Goal: Information Seeking & Learning: Learn about a topic

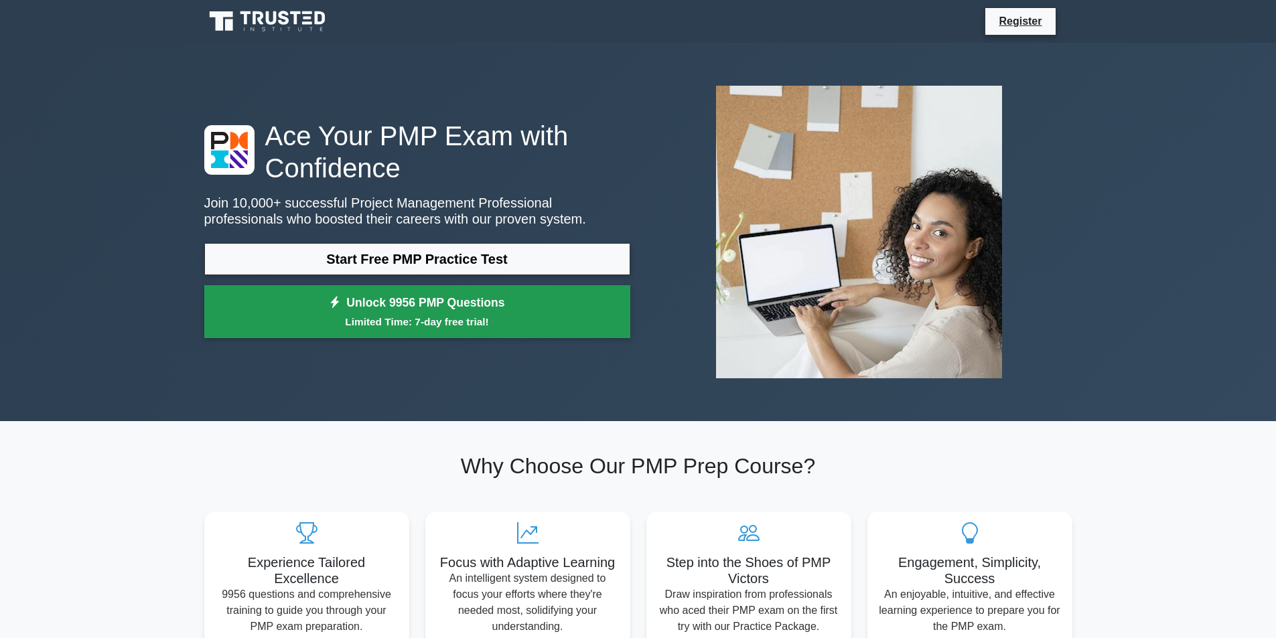
click at [501, 285] on link "Unlock 9956 PMP Questions Limited Time: 7-day free trial!" at bounding box center [417, 312] width 426 height 54
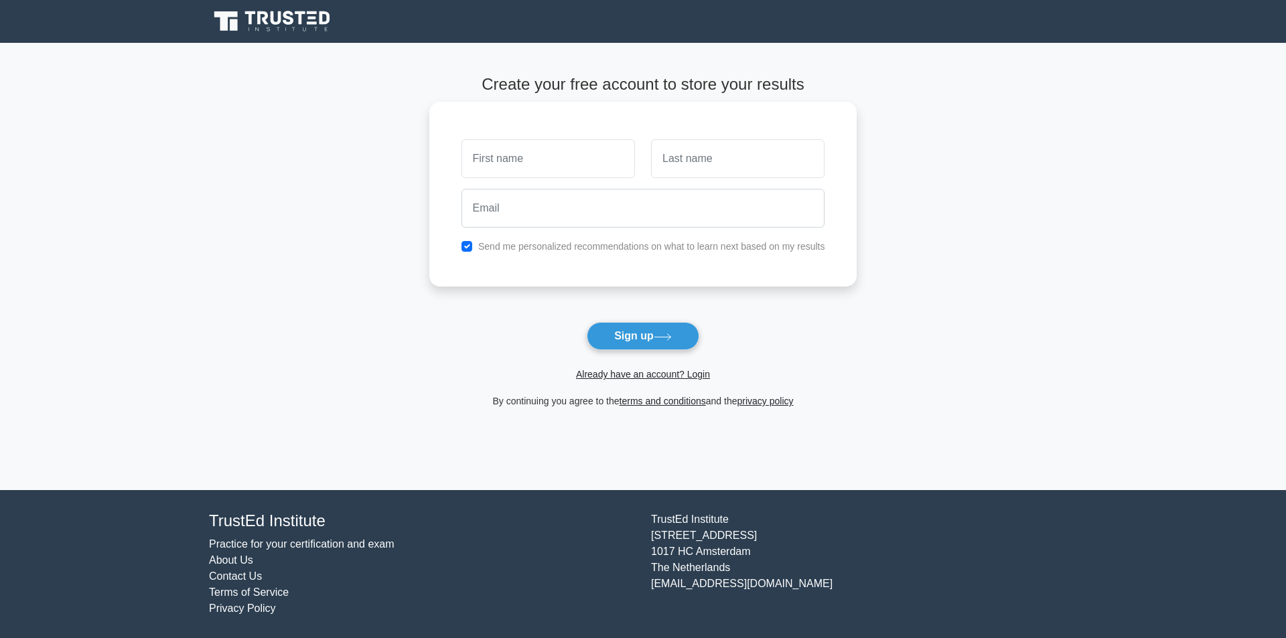
click at [545, 147] on input "text" at bounding box center [547, 158] width 173 height 39
type input "SULTAN"
click at [708, 164] on input "text" at bounding box center [737, 158] width 173 height 39
type input "KADAR"
type input "sultan.riyas89@gmail.com"
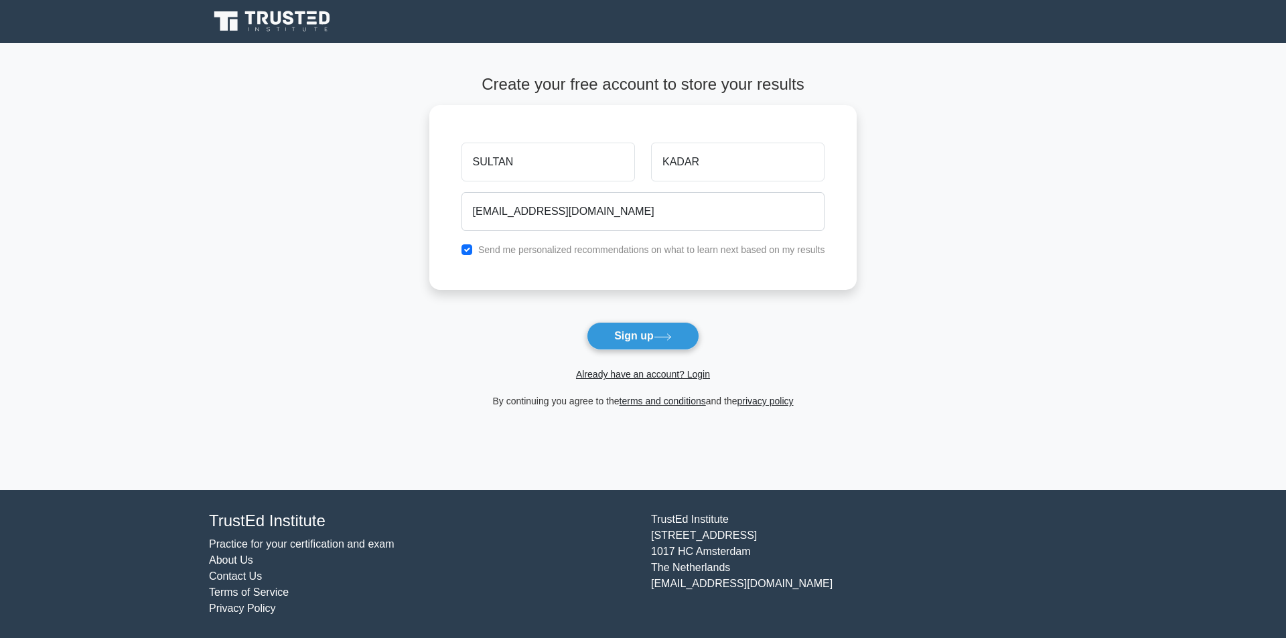
click at [620, 322] on button "Sign up" at bounding box center [643, 336] width 113 height 28
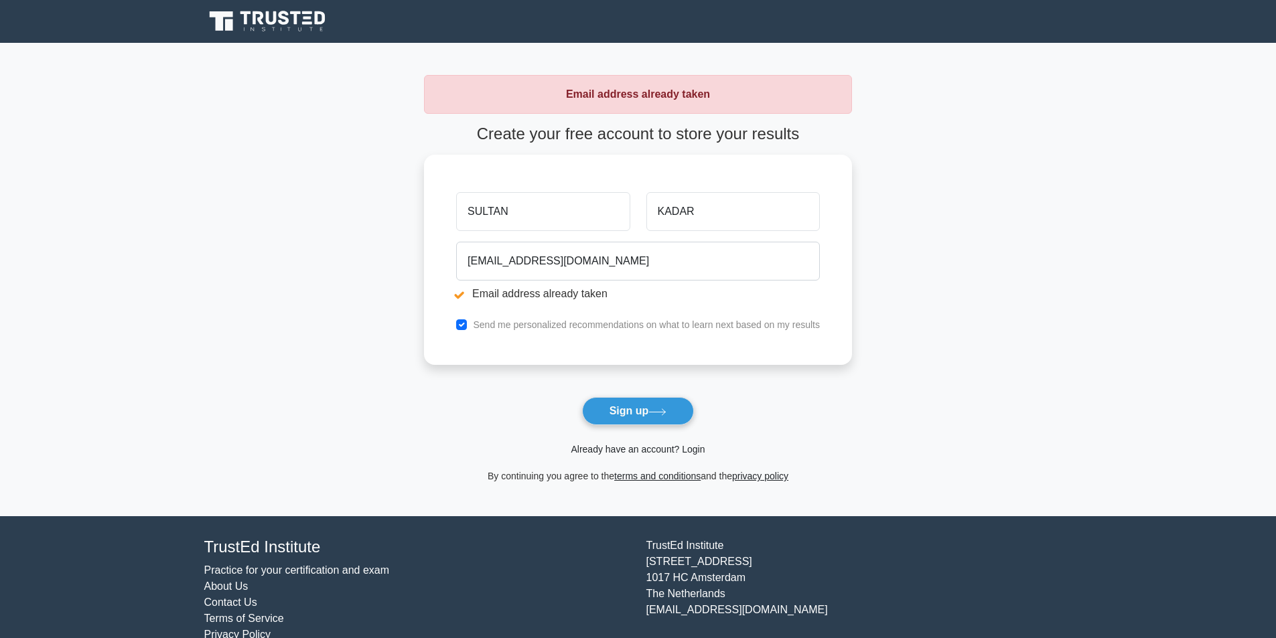
click at [609, 444] on link "Already have an account? Login" at bounding box center [638, 449] width 134 height 11
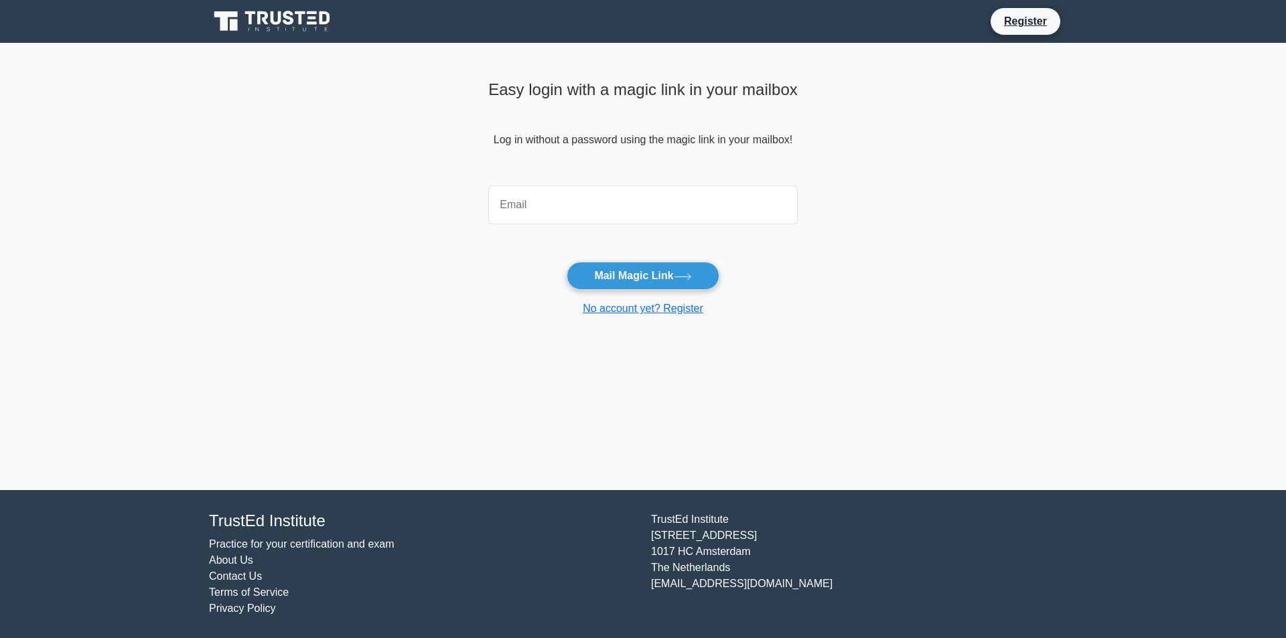
click at [546, 202] on input "email" at bounding box center [642, 205] width 309 height 39
drag, startPoint x: 641, startPoint y: 201, endPoint x: 397, endPoint y: 202, distance: 244.5
click at [397, 202] on main "Easy login with a magic link in your mailbox Log in without a password using th…" at bounding box center [643, 266] width 1286 height 447
type input "sultan.riyas89@gmail.com"
click at [626, 267] on button "Mail Magic Link" at bounding box center [643, 276] width 152 height 28
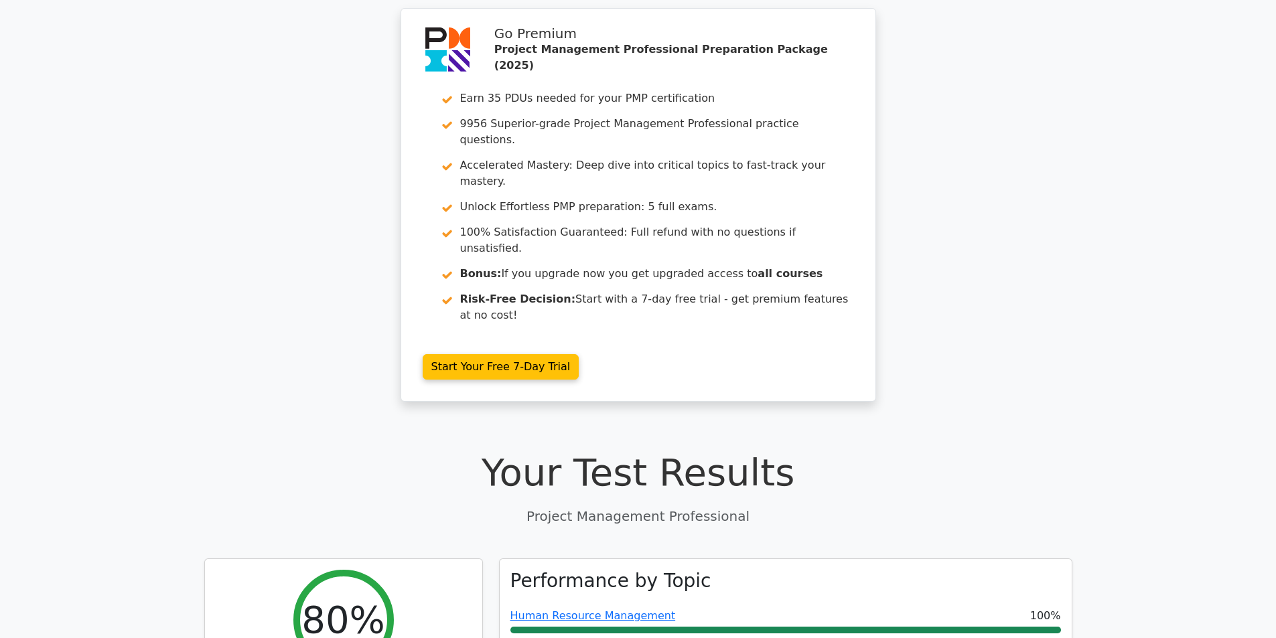
scroll to position [67, 0]
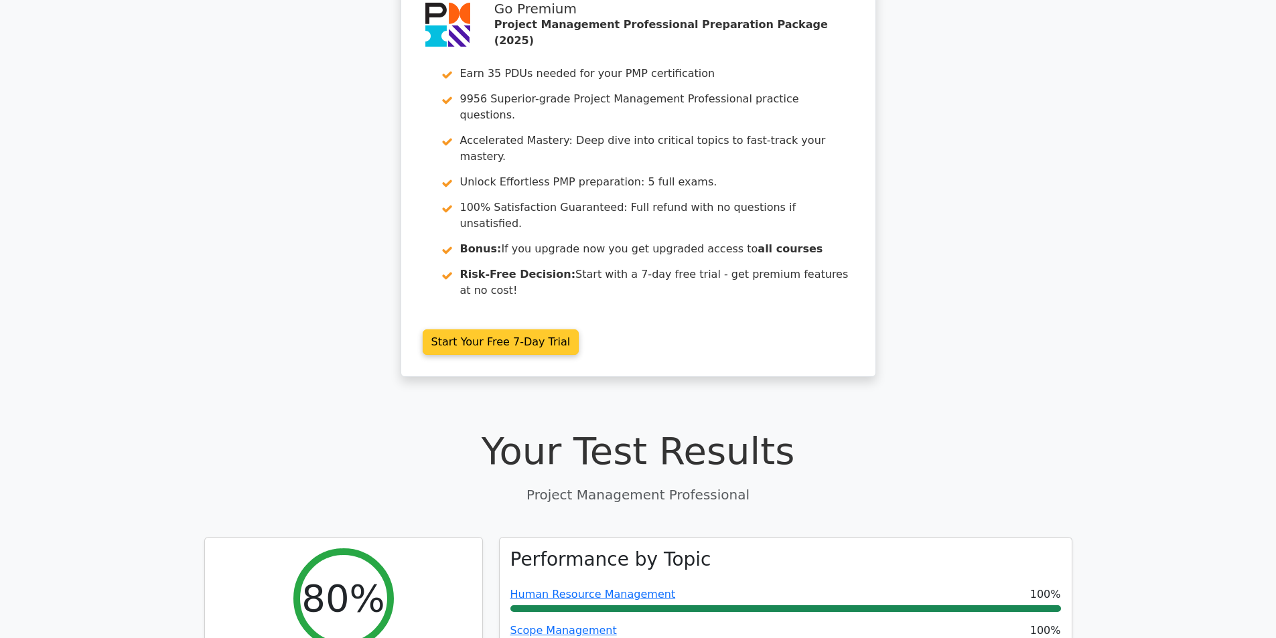
click at [517, 330] on link "Start Your Free 7-Day Trial" at bounding box center [501, 342] width 157 height 25
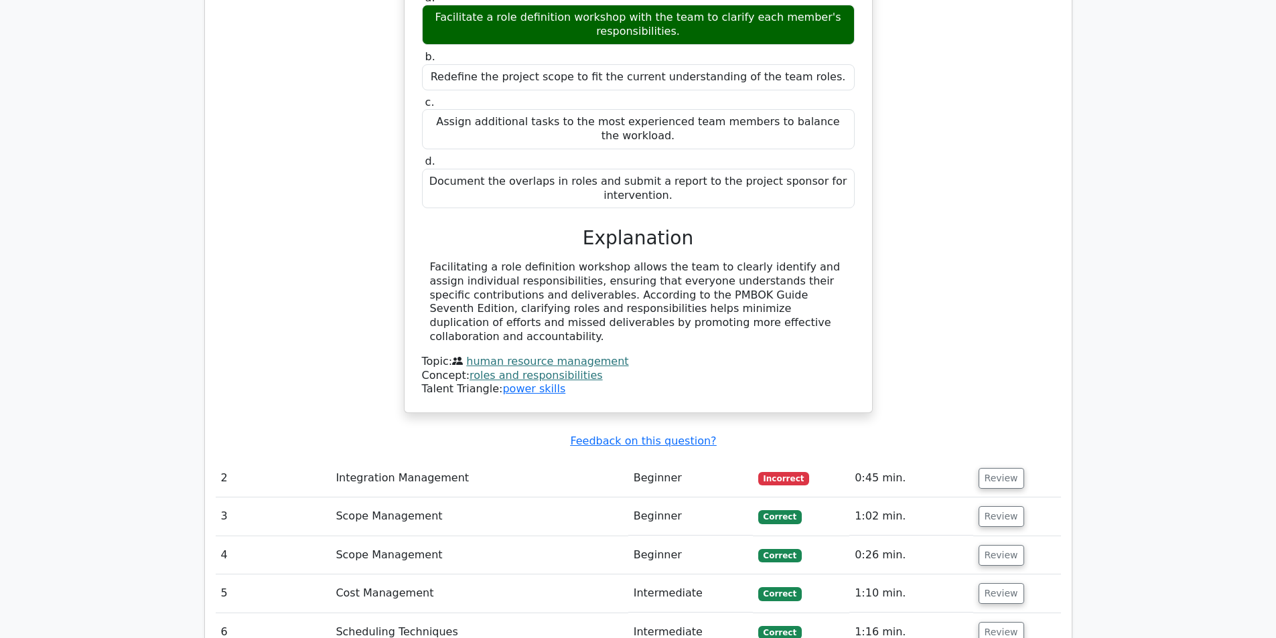
scroll to position [1788, 0]
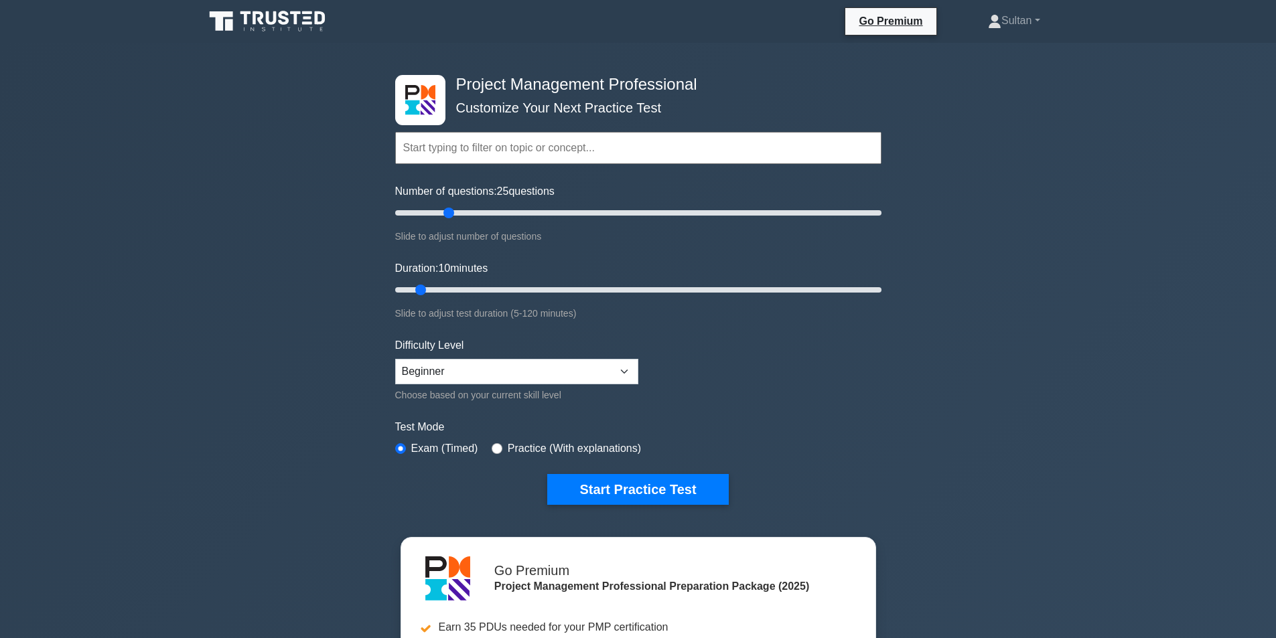
drag, startPoint x: 421, startPoint y: 209, endPoint x: 453, endPoint y: 223, distance: 34.5
type input "25"
click at [453, 221] on input "Number of questions: 25 questions" at bounding box center [638, 213] width 486 height 16
drag, startPoint x: 424, startPoint y: 285, endPoint x: 481, endPoint y: 283, distance: 57.0
type input "25"
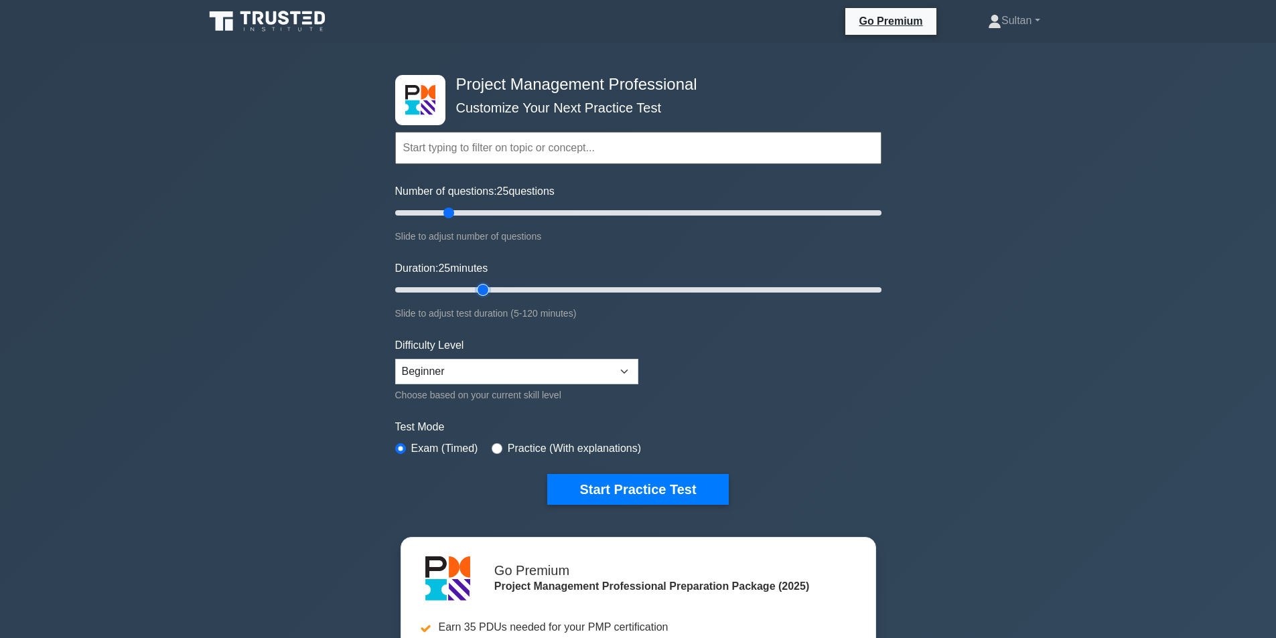
click at [481, 283] on input "Duration: 25 minutes" at bounding box center [638, 290] width 486 height 16
click at [679, 474] on button "Start Practice Test" at bounding box center [637, 489] width 181 height 31
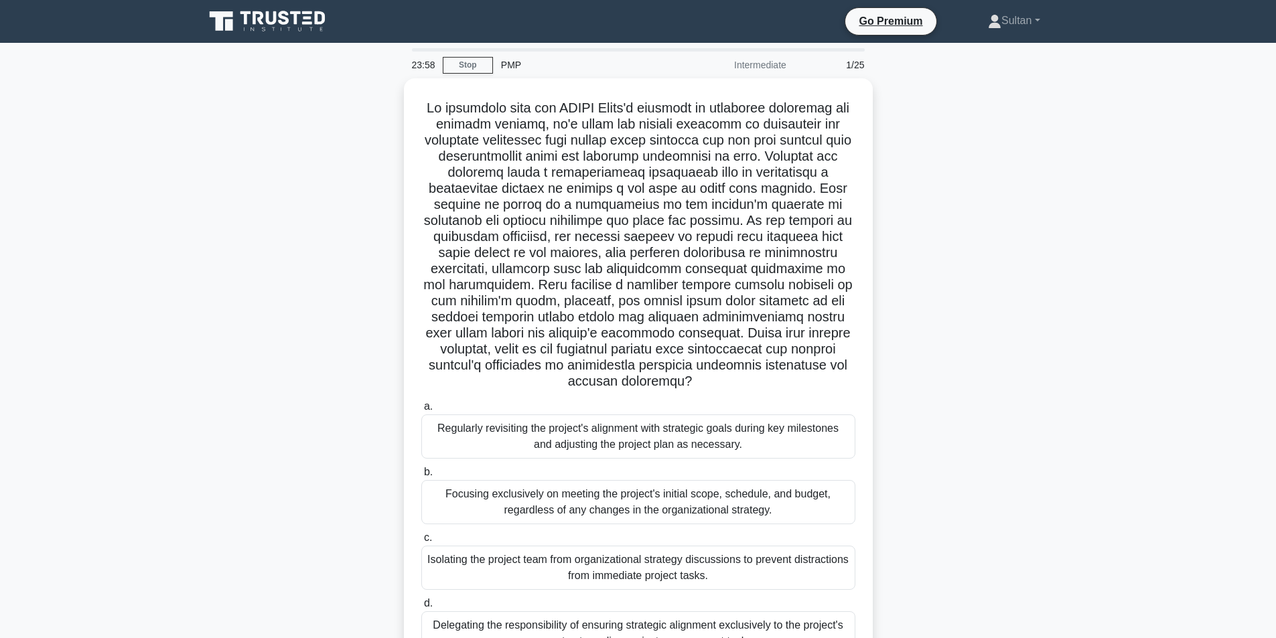
scroll to position [38, 0]
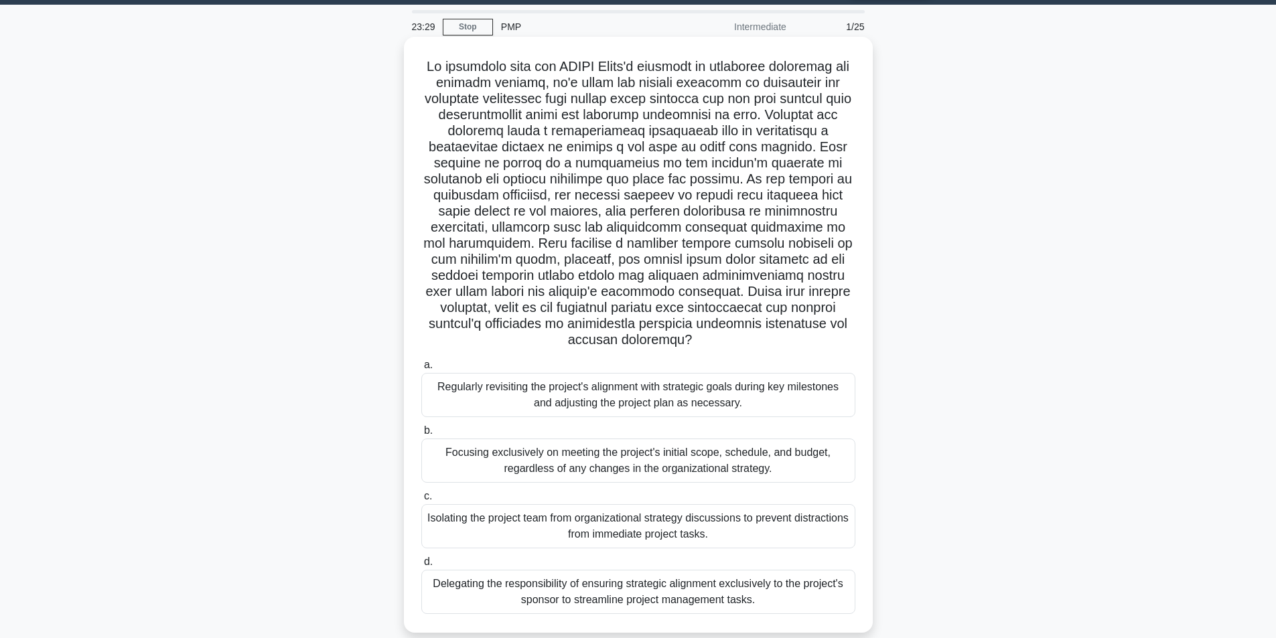
click at [489, 394] on div "Regularly revisiting the project's alignment with strategic goals during key mi…" at bounding box center [638, 395] width 434 height 44
click at [421, 370] on input "a. Regularly revisiting the project's alignment with strategic goals during key…" at bounding box center [421, 365] width 0 height 9
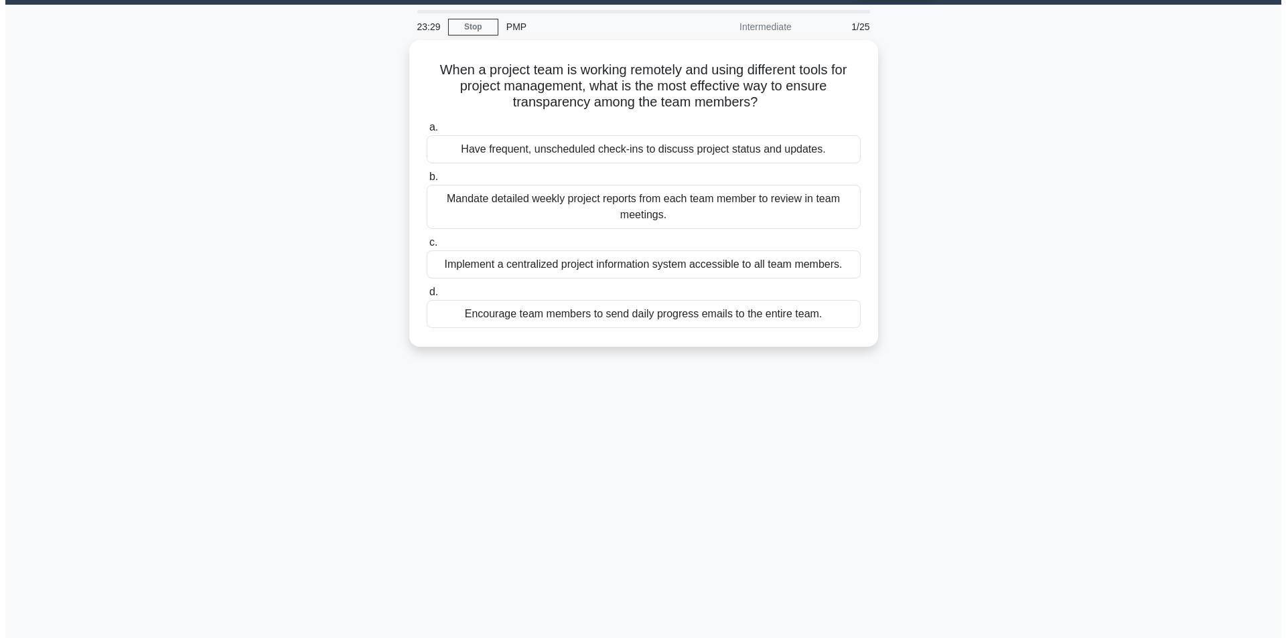
scroll to position [0, 0]
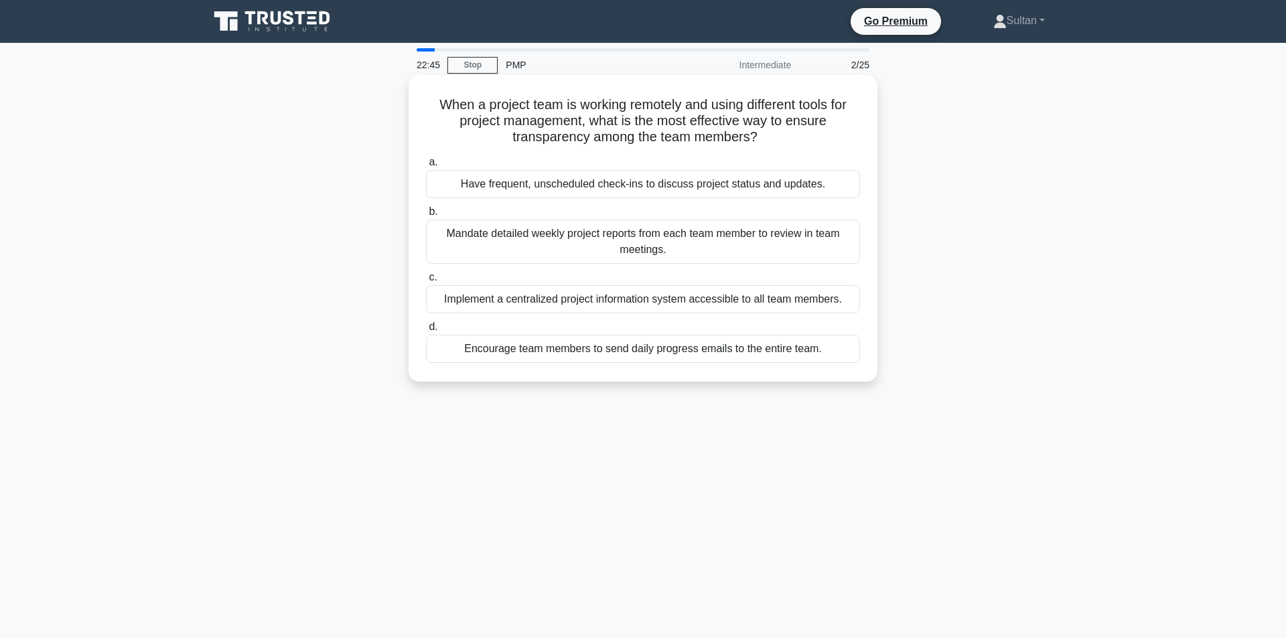
click at [591, 296] on div "Implement a centralized project information system accessible to all team membe…" at bounding box center [643, 299] width 434 height 28
click at [426, 282] on input "c. Implement a centralized project information system accessible to all team me…" at bounding box center [426, 277] width 0 height 9
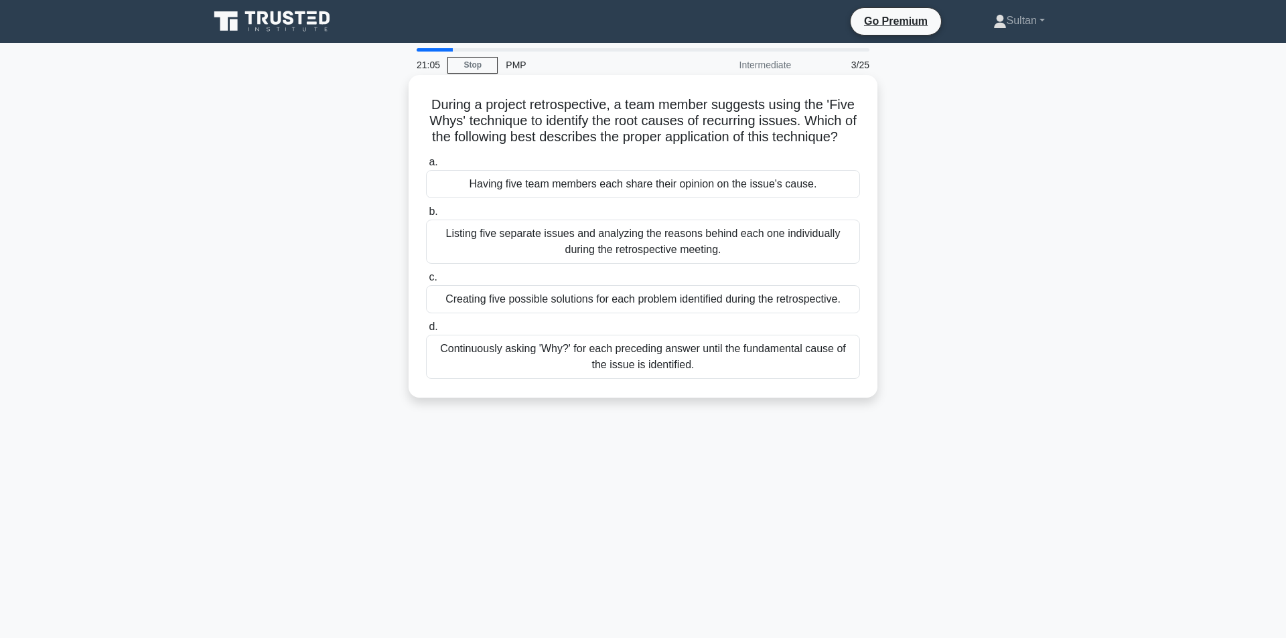
click at [628, 264] on div "Listing five separate issues and analyzing the reasons behind each one individu…" at bounding box center [643, 242] width 434 height 44
click at [426, 216] on input "b. Listing five separate issues and analyzing the reasons behind each one indiv…" at bounding box center [426, 212] width 0 height 9
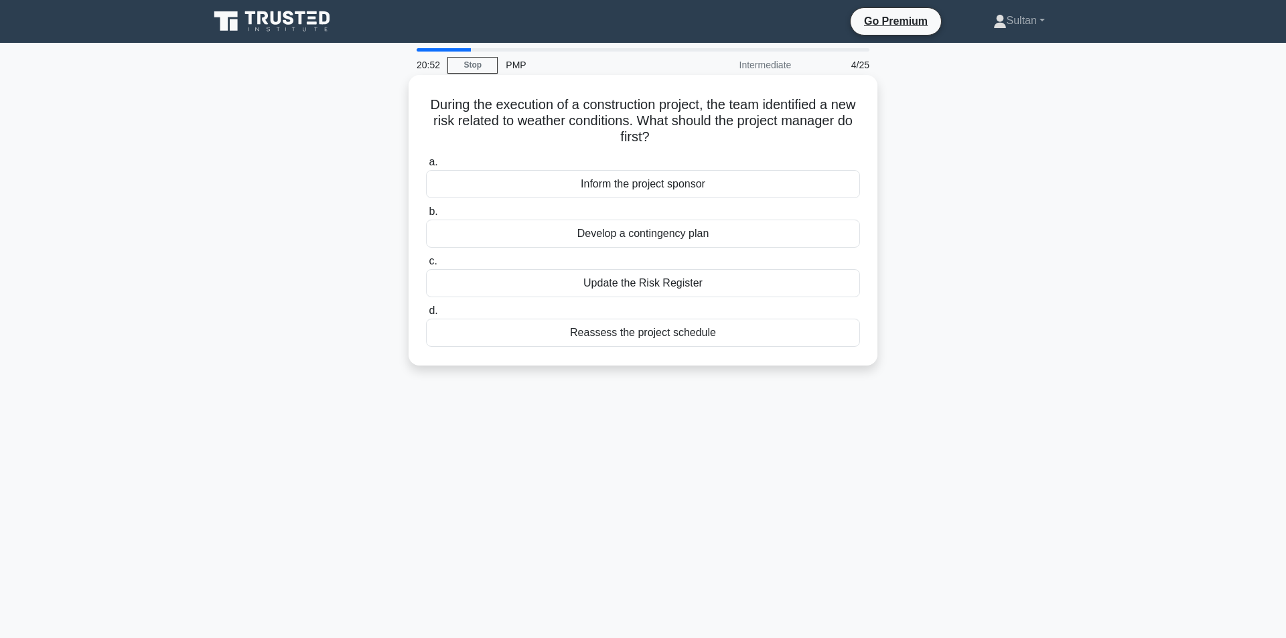
click at [644, 283] on div "Update the Risk Register" at bounding box center [643, 283] width 434 height 28
click at [426, 266] on input "c. Update the Risk Register" at bounding box center [426, 261] width 0 height 9
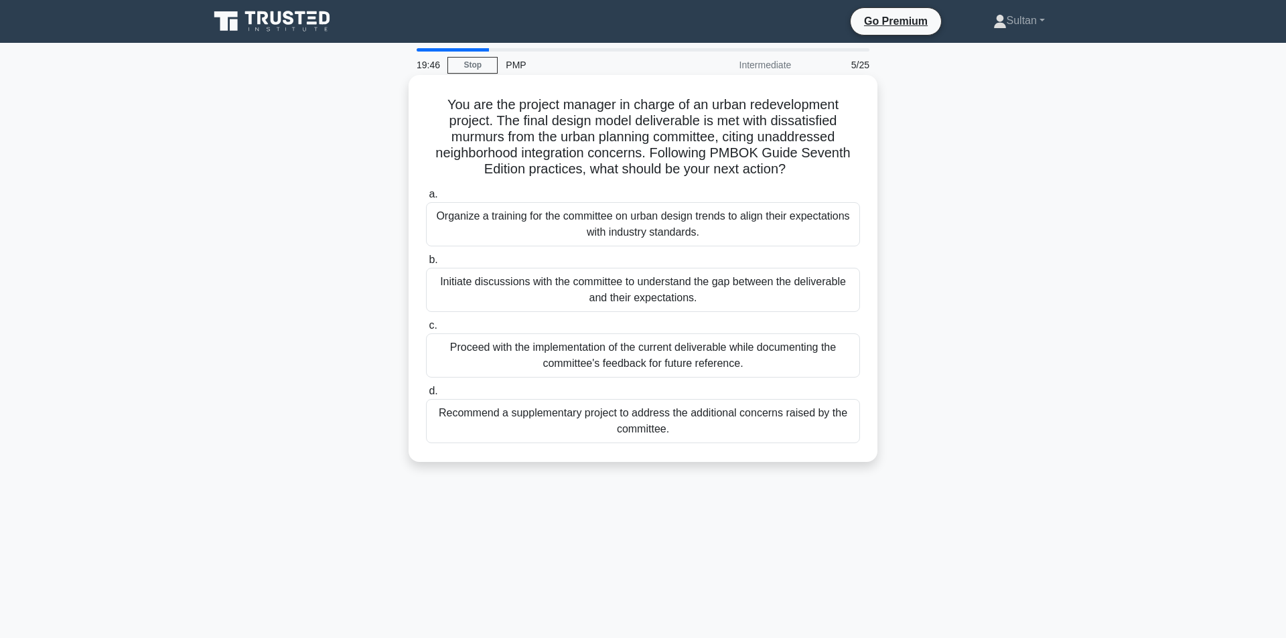
click at [516, 301] on div "Initiate discussions with the committee to understand the gap between the deliv…" at bounding box center [643, 290] width 434 height 44
click at [426, 265] on input "b. Initiate discussions with the committee to understand the gap between the de…" at bounding box center [426, 260] width 0 height 9
click at [483, 303] on div "Institute a root-cause analysis for defects post-release and adjust the testing…" at bounding box center [643, 290] width 434 height 44
click at [426, 265] on input "b. Institute a root-cause analysis for defects post-release and adjust the test…" at bounding box center [426, 260] width 0 height 9
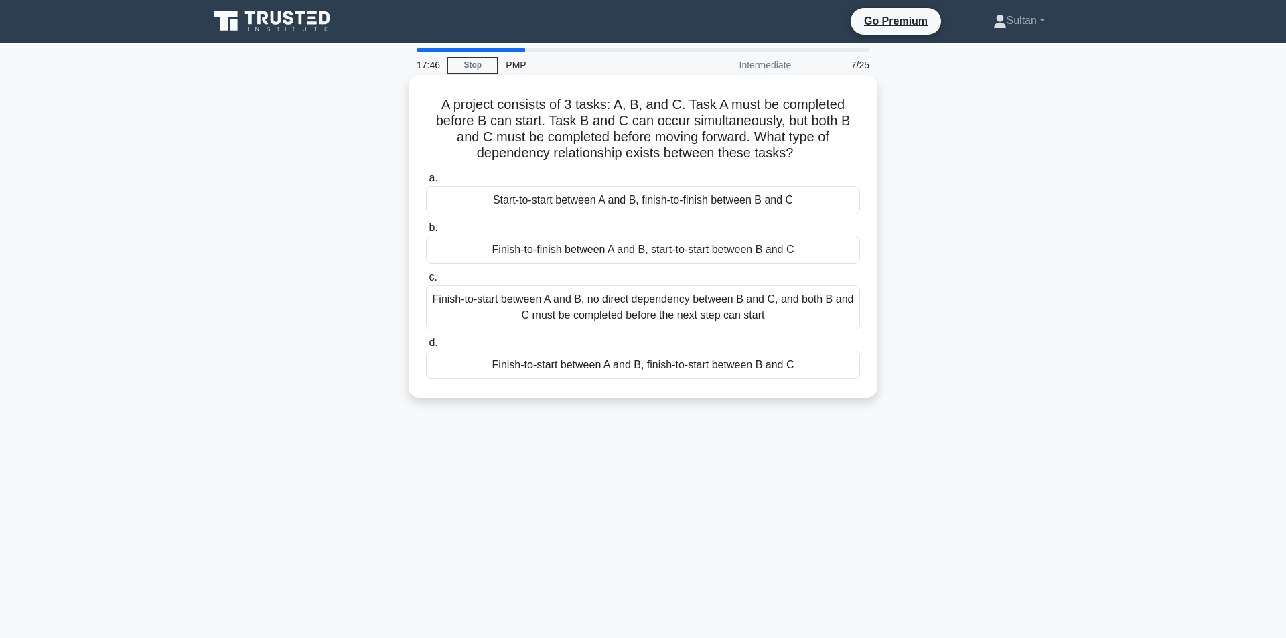
click at [585, 189] on div "Start-to-start between A and B, finish-to-finish between B and C" at bounding box center [643, 200] width 434 height 28
click at [426, 183] on input "a. Start-to-start between A and B, finish-to-finish between B and C" at bounding box center [426, 178] width 0 height 9
